Goal: Navigation & Orientation: Understand site structure

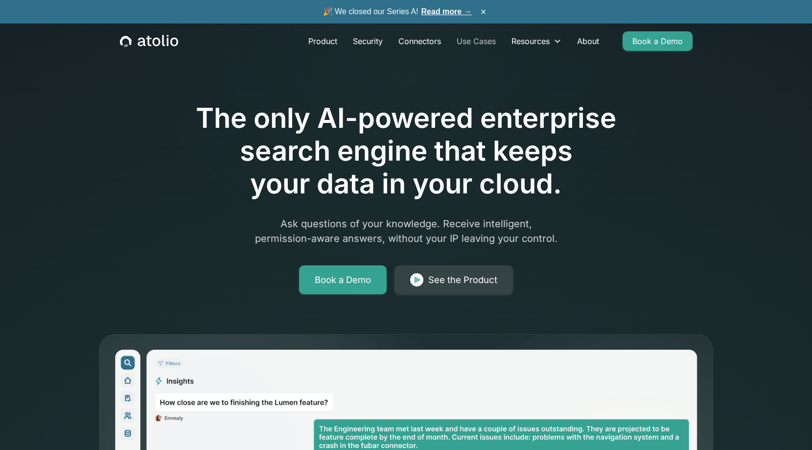
click at [477, 40] on link "Use Cases" at bounding box center [476, 41] width 55 height 20
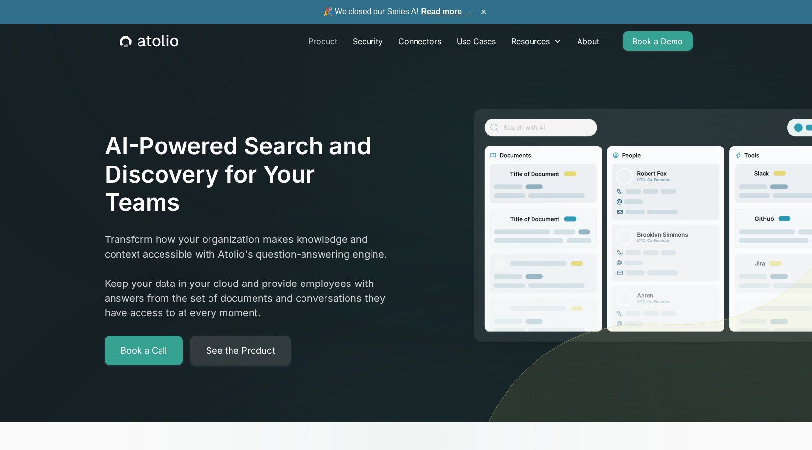
click at [320, 41] on link "Product" at bounding box center [323, 41] width 45 height 20
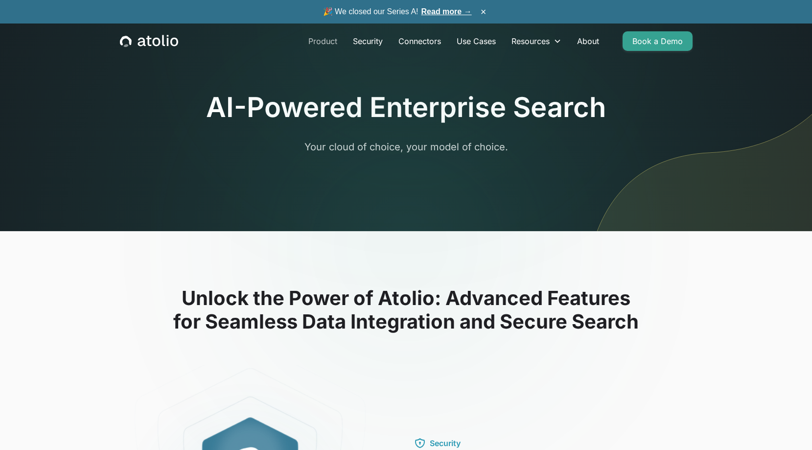
click at [331, 45] on link "Product" at bounding box center [323, 41] width 45 height 20
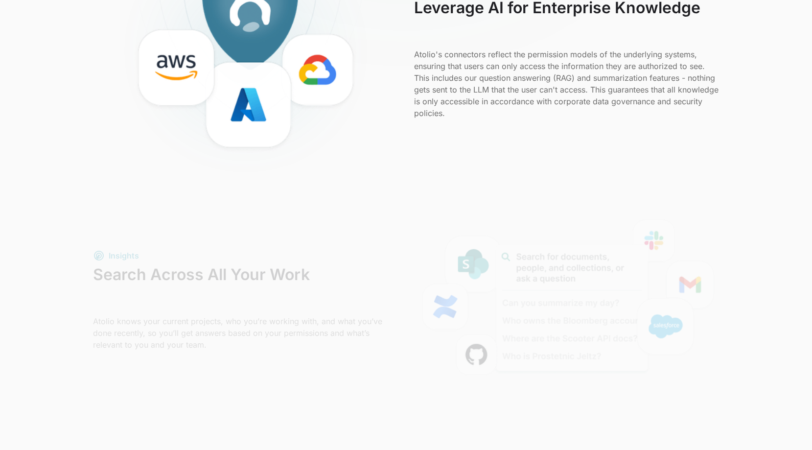
scroll to position [499, 0]
